Goal: Task Accomplishment & Management: Complete application form

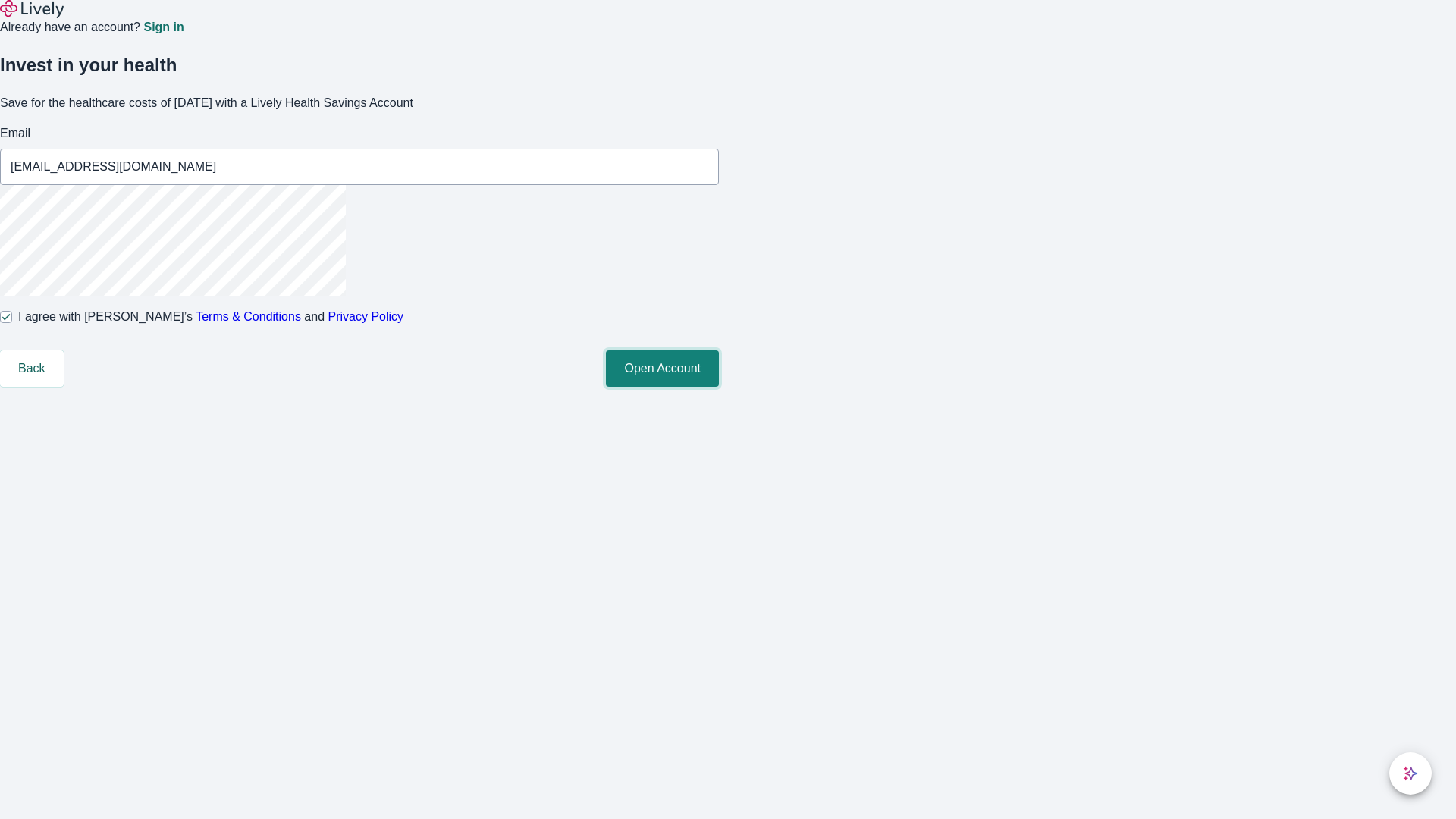
click at [719, 387] on button "Open Account" at bounding box center [662, 369] width 113 height 37
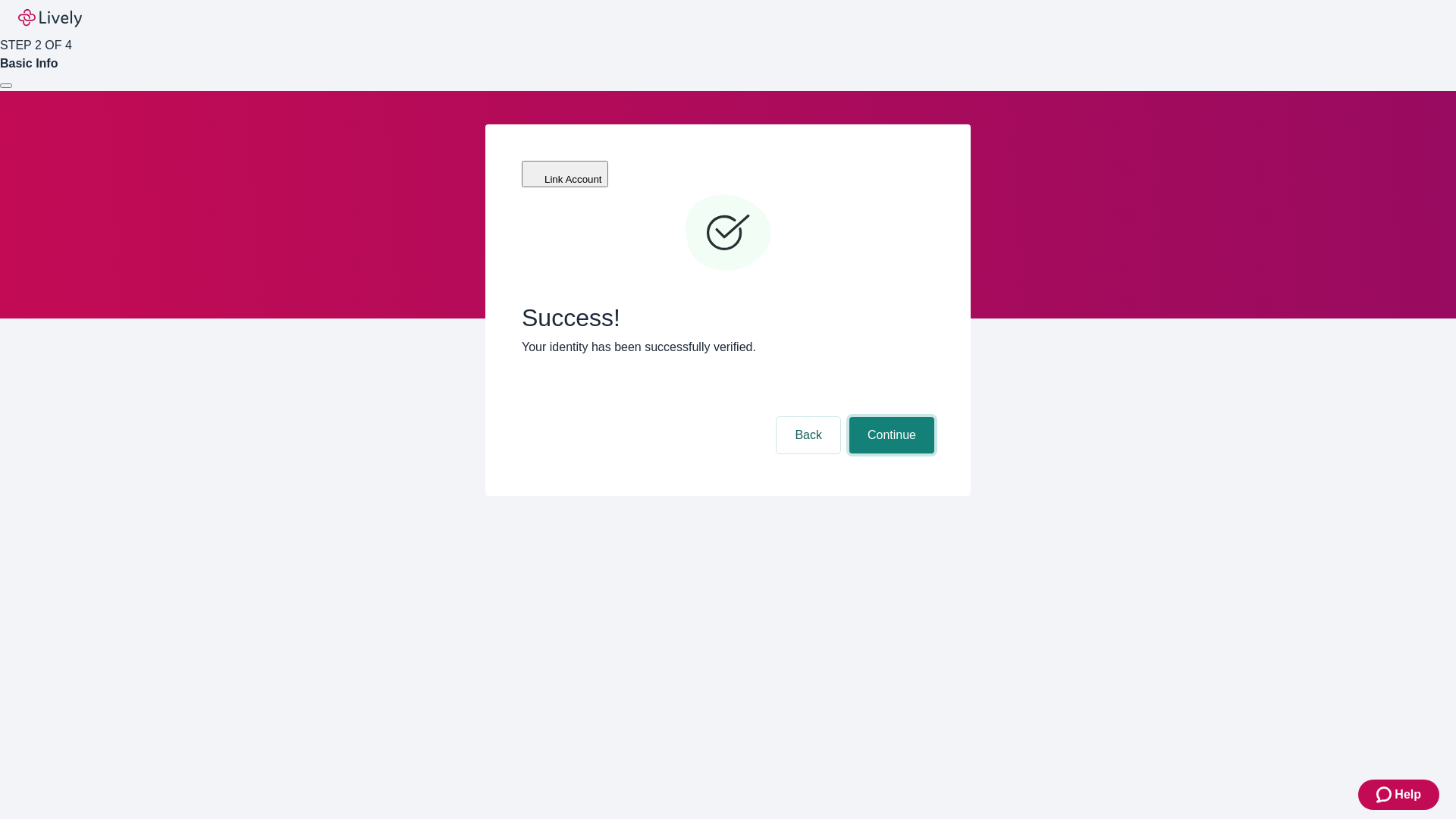
click at [890, 417] on button "Continue" at bounding box center [892, 435] width 85 height 37
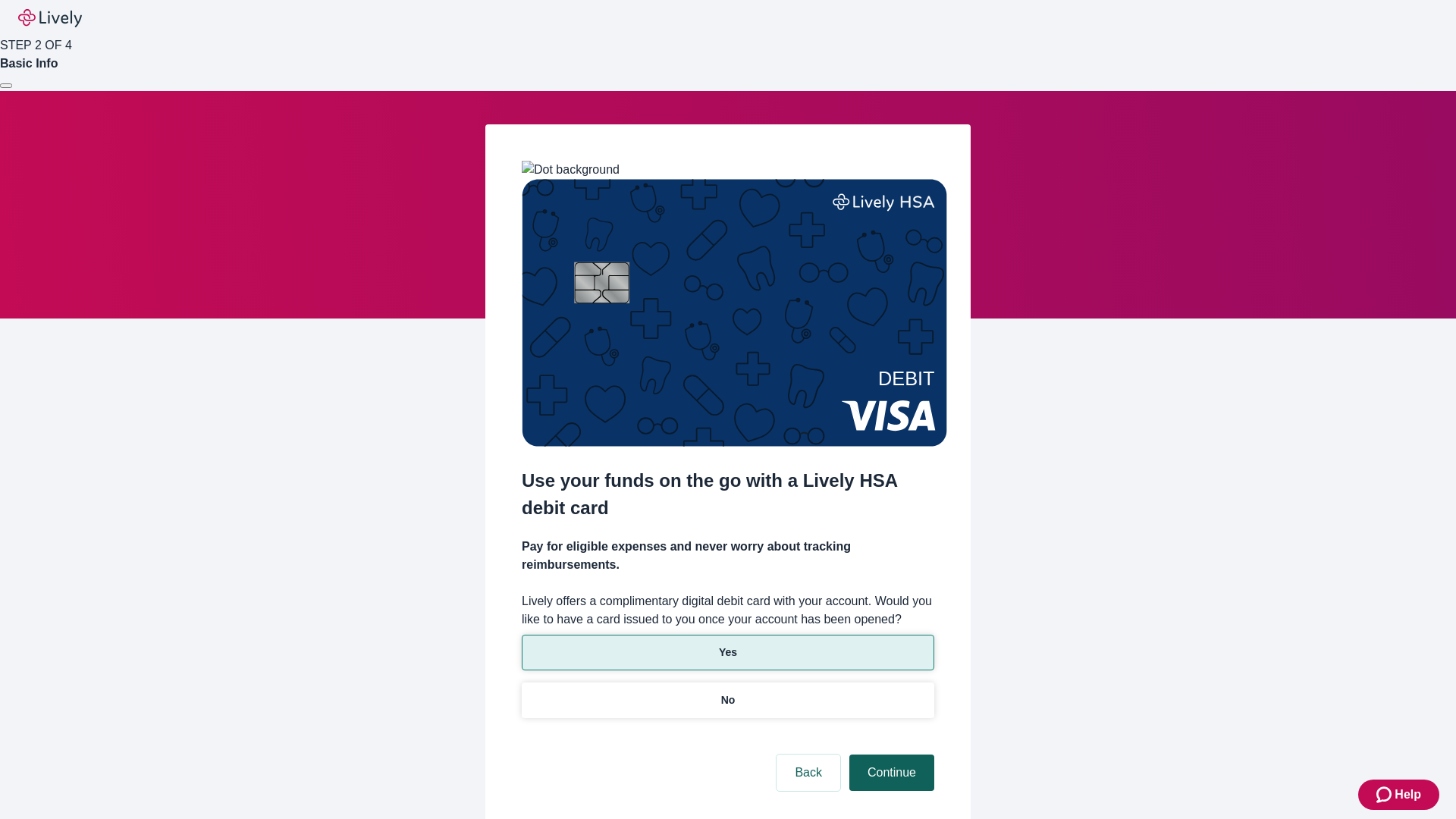
click at [728, 644] on p "Yes" at bounding box center [728, 653] width 18 height 16
click at [890, 755] on button "Continue" at bounding box center [892, 773] width 85 height 37
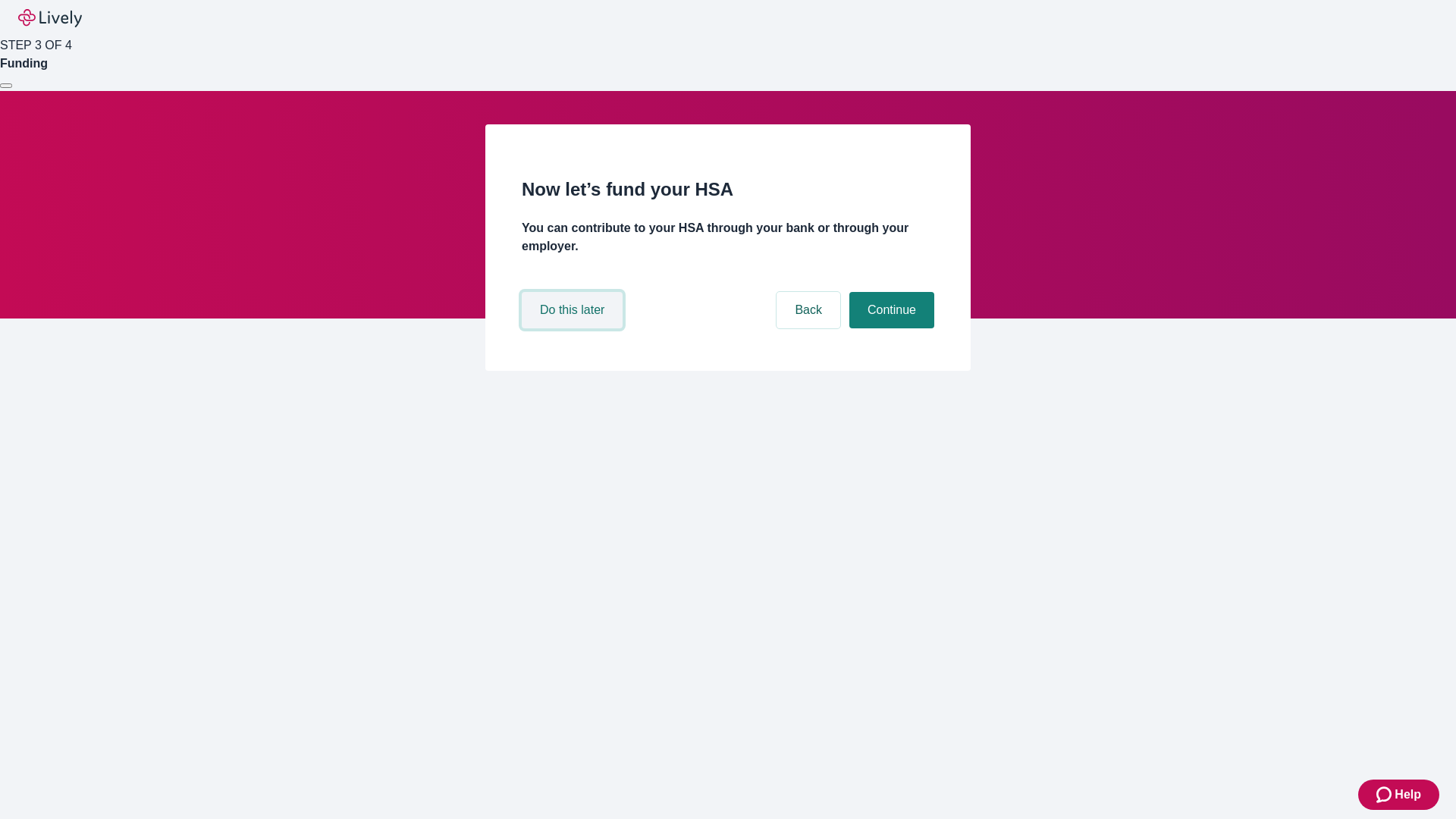
click at [574, 329] on button "Do this later" at bounding box center [573, 310] width 101 height 37
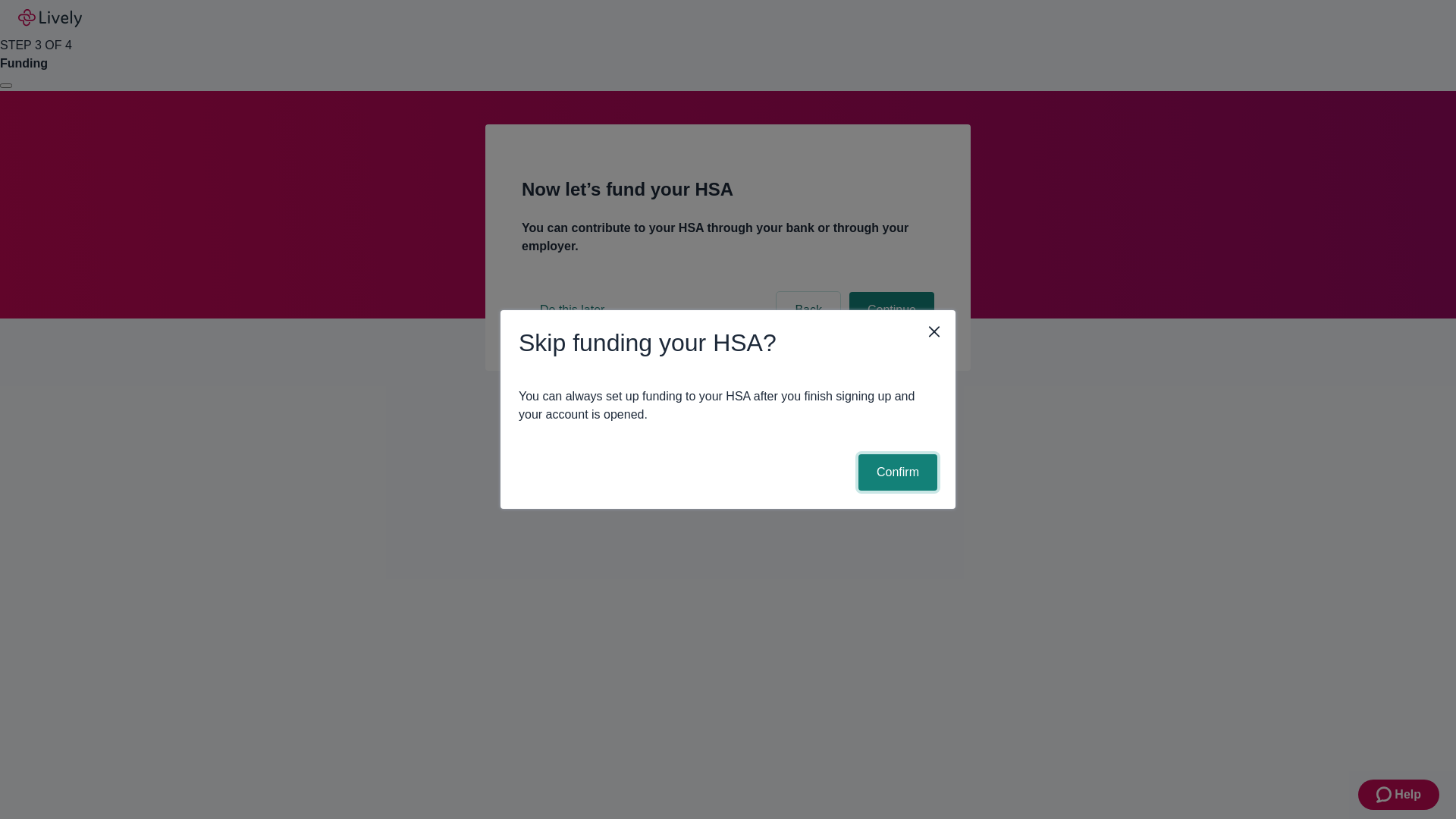
click at [896, 472] on button "Confirm" at bounding box center [897, 472] width 79 height 37
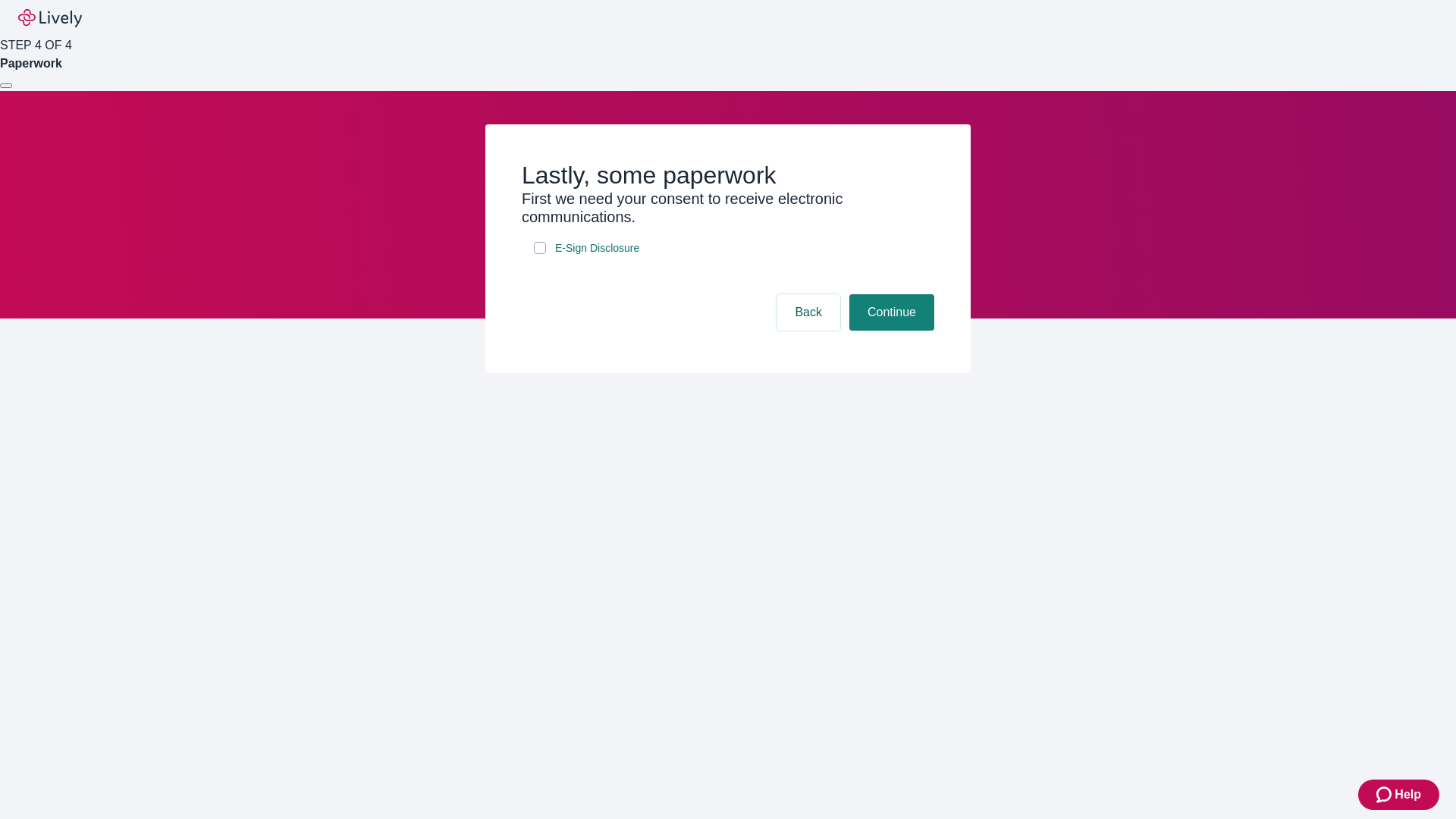
click at [540, 254] on input "E-Sign Disclosure" at bounding box center [540, 248] width 12 height 12
checkbox input "true"
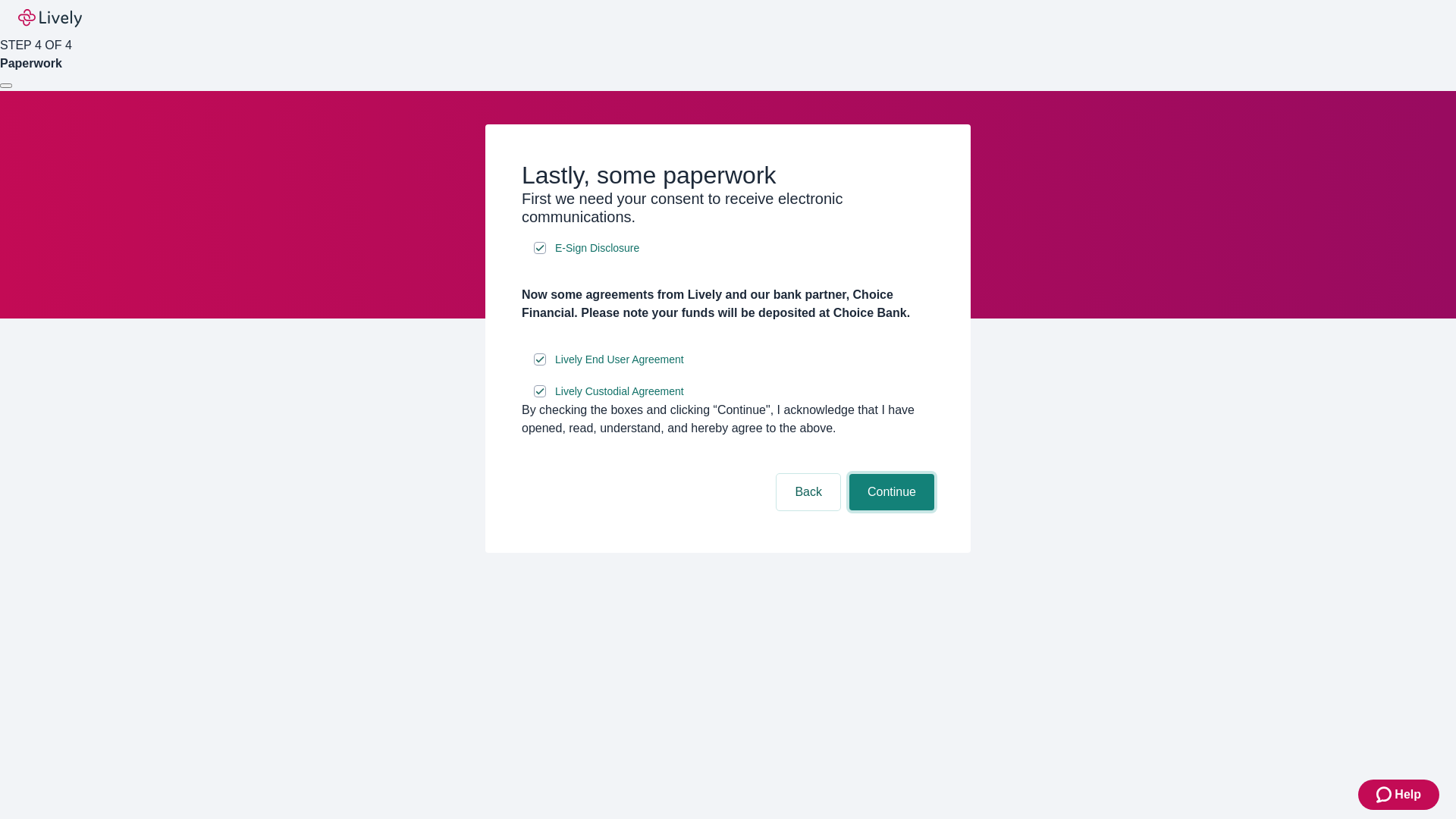
click at [890, 511] on button "Continue" at bounding box center [892, 492] width 85 height 37
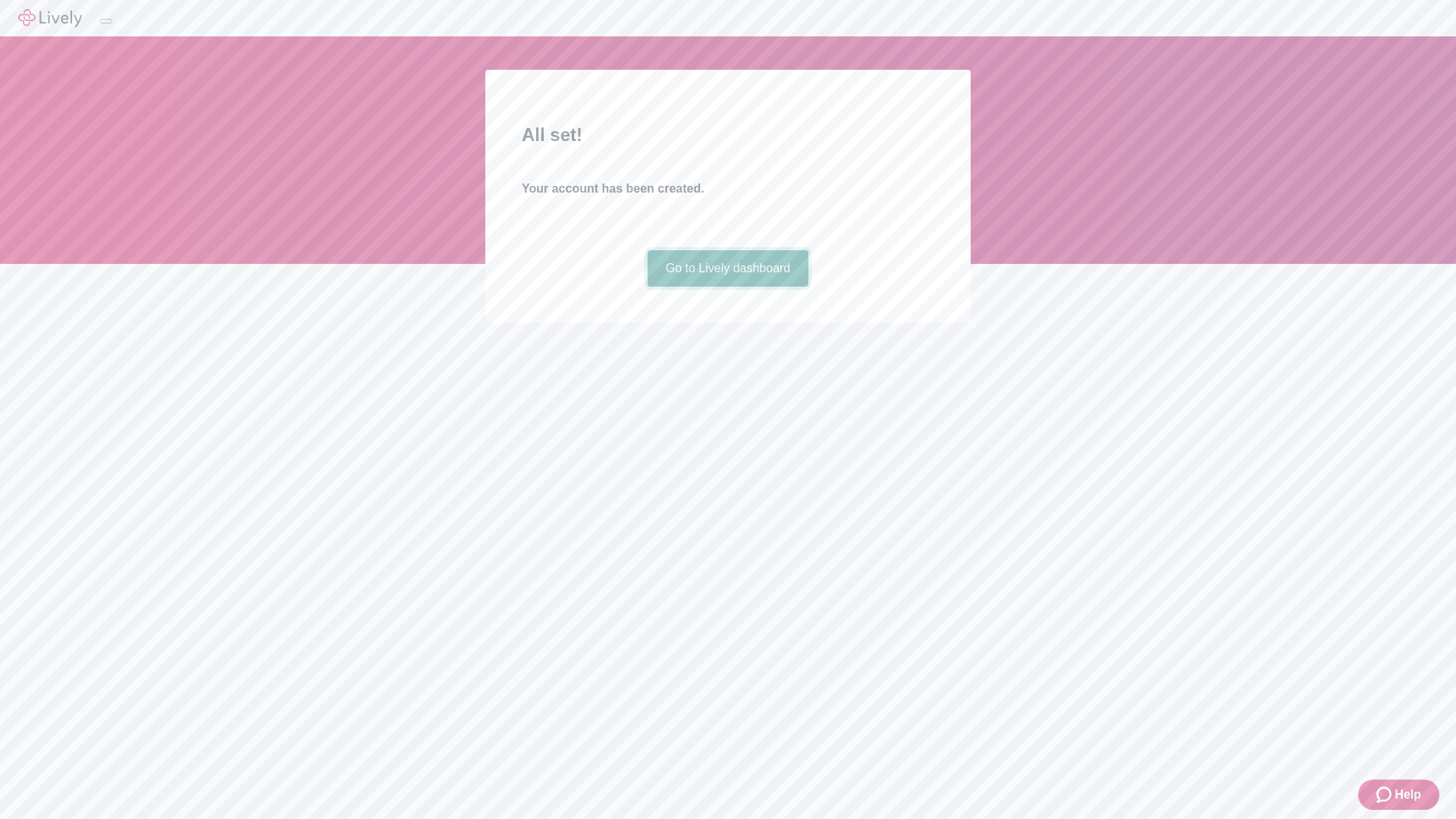
click at [728, 286] on link "Go to Lively dashboard" at bounding box center [728, 268] width 162 height 37
